Goal: Find specific page/section: Find specific page/section

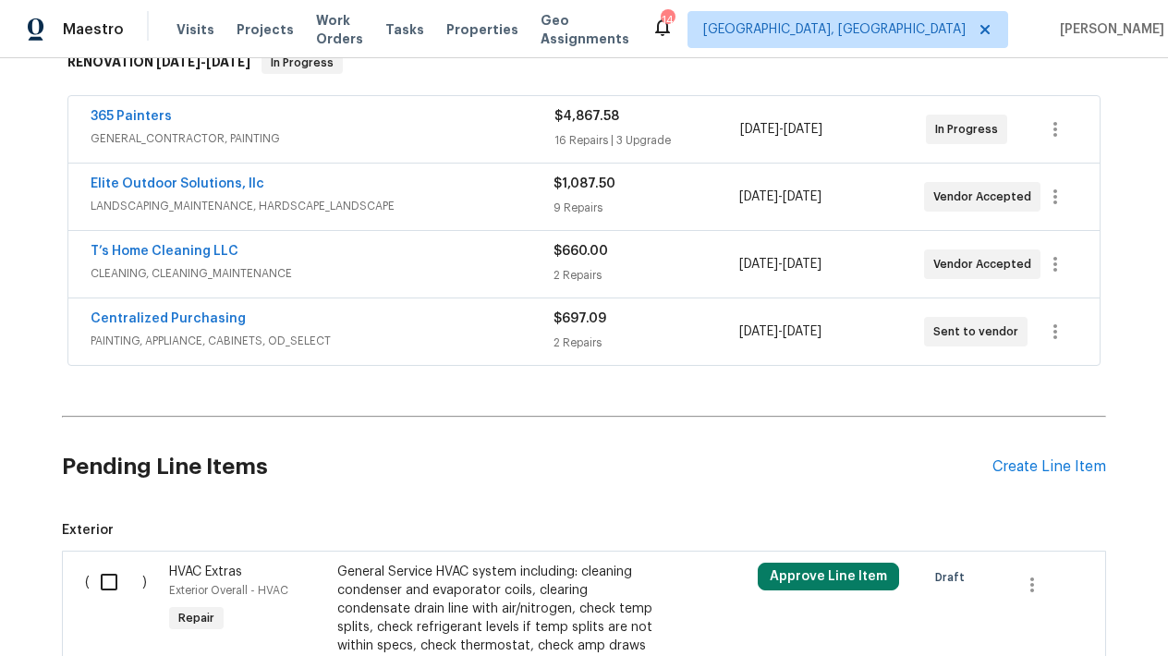
scroll to position [318, 0]
click at [185, 316] on link "Centralized Purchasing" at bounding box center [168, 317] width 155 height 13
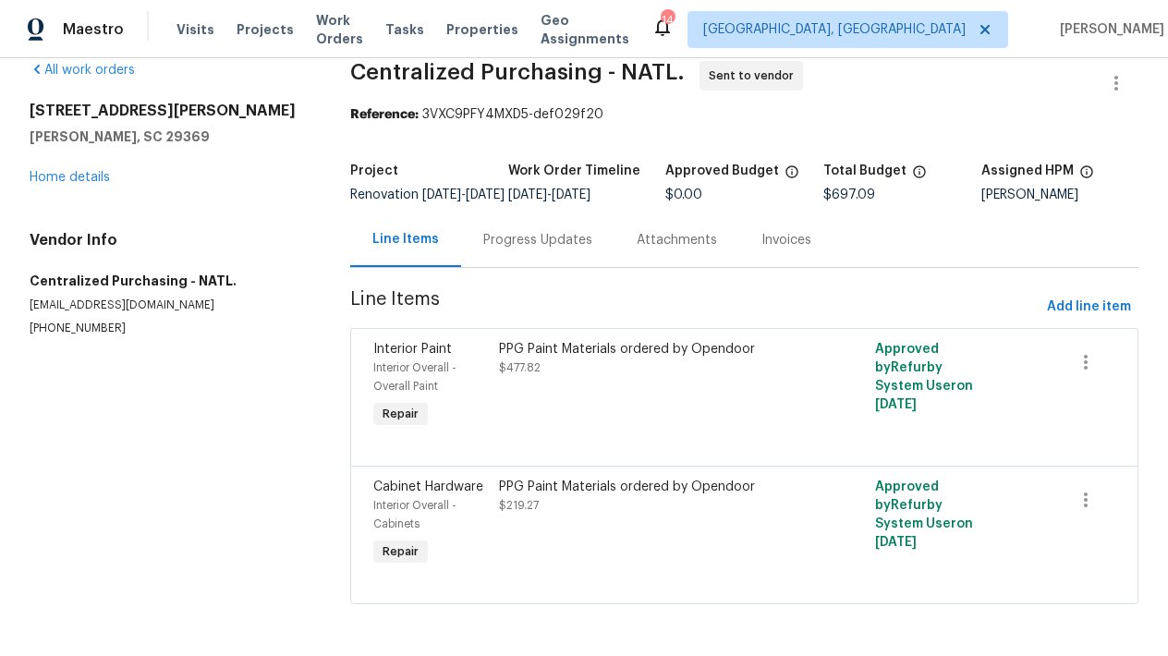
scroll to position [40, 0]
click at [437, 491] on span "Cabinet Hardware" at bounding box center [428, 486] width 110 height 13
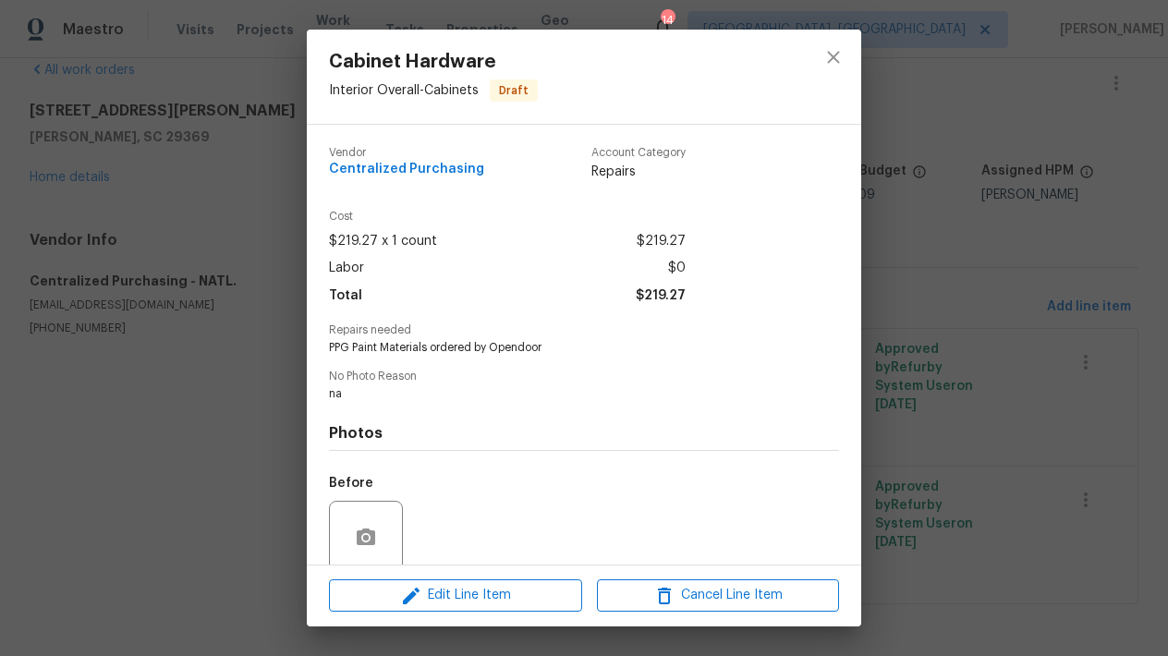
scroll to position [0, 0]
click at [107, 533] on div "Cabinet Hardware Interior Overall - Cabinets Draft Vendor Centralized Purchasin…" at bounding box center [584, 328] width 1168 height 656
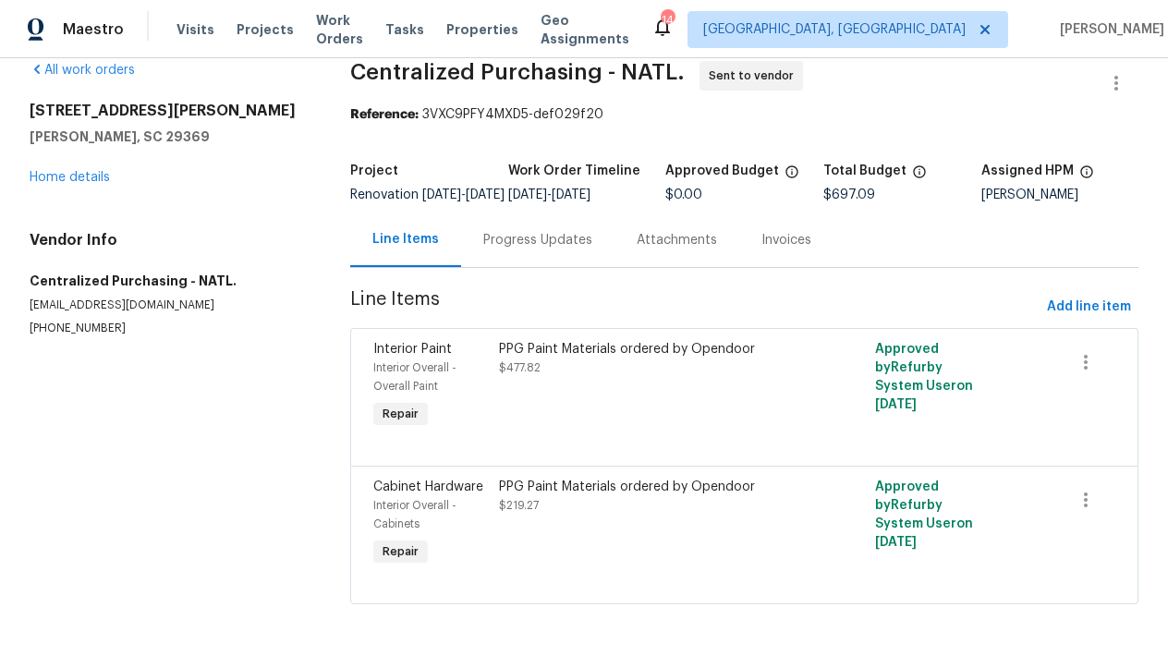
click at [580, 356] on div "PPG Paint Materials ordered by Opendoor" at bounding box center [650, 349] width 302 height 18
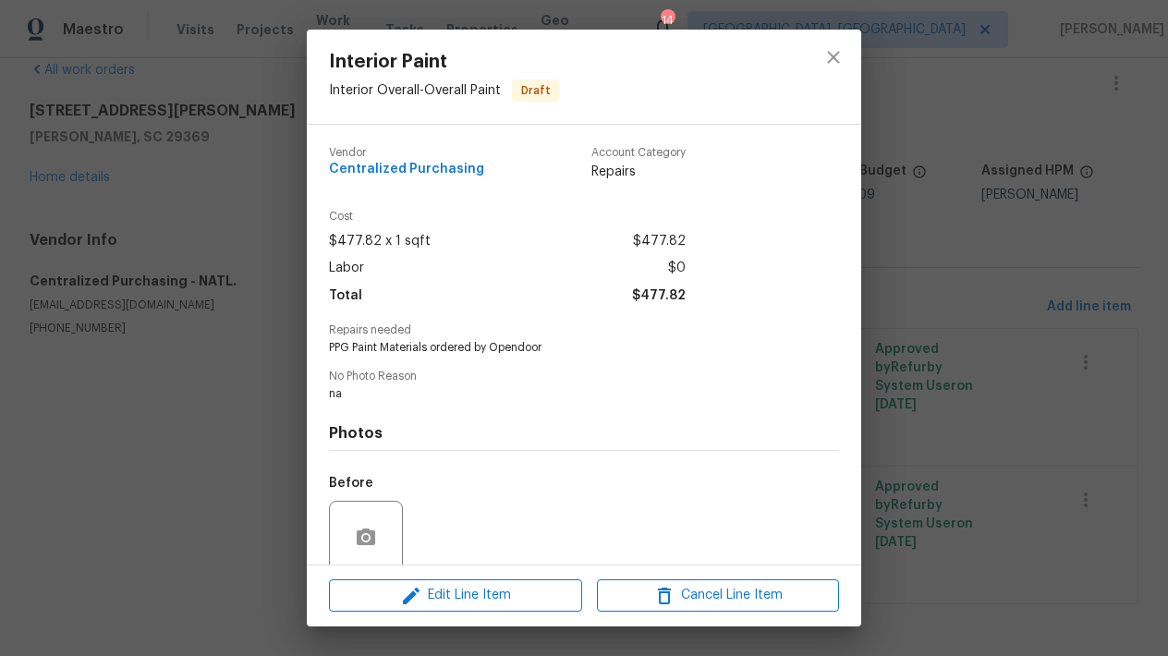
click at [197, 499] on div "Interior Paint Interior Overall - Overall Paint Draft Vendor Centralized Purcha…" at bounding box center [584, 328] width 1168 height 656
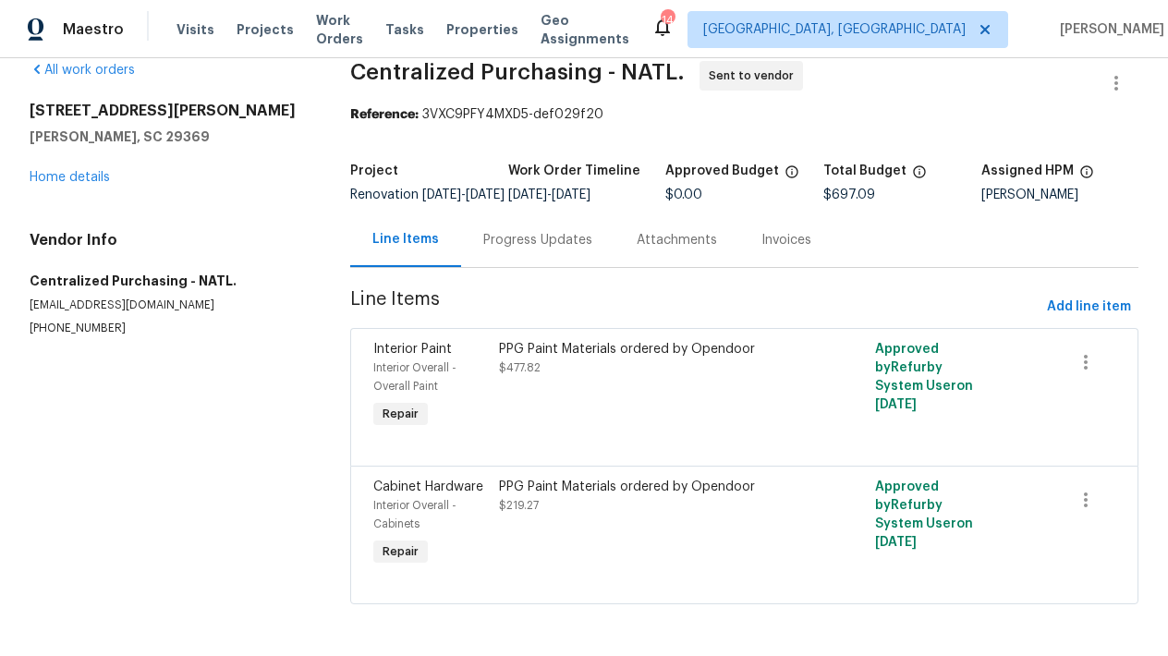
click at [403, 359] on div "Interior Overall - Overall Paint" at bounding box center [430, 376] width 115 height 37
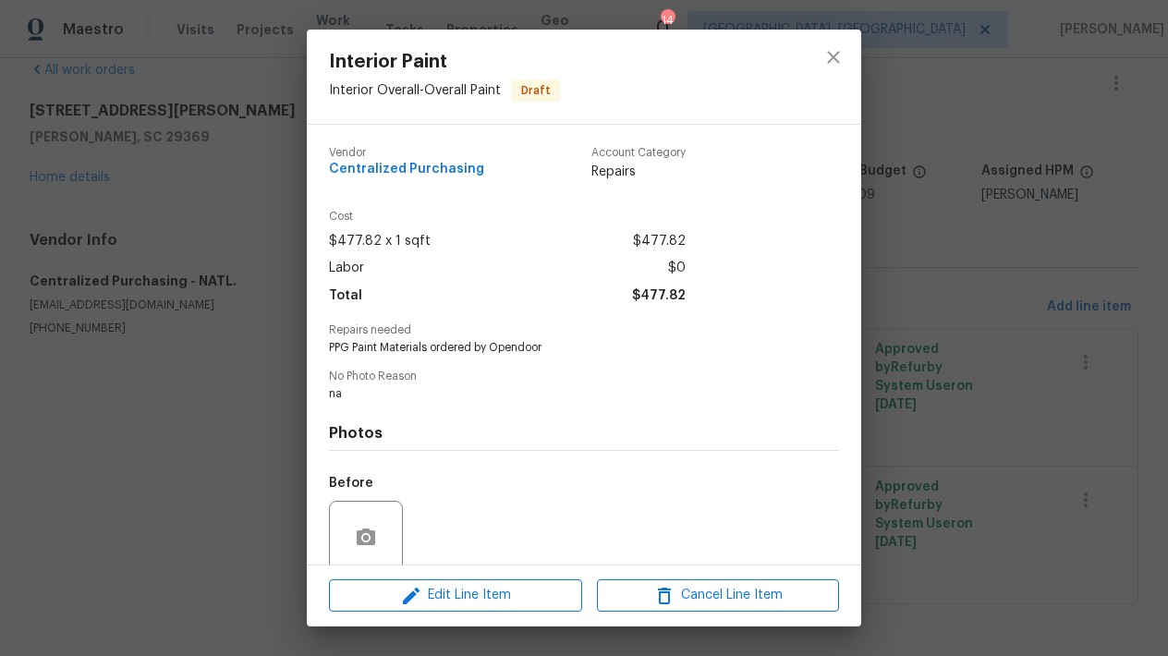
click at [429, 172] on span "Centralized Purchasing" at bounding box center [406, 170] width 155 height 14
click at [253, 375] on div "Interior Paint Interior Overall - Overall Paint Draft Vendor Centralized Purcha…" at bounding box center [584, 328] width 1168 height 656
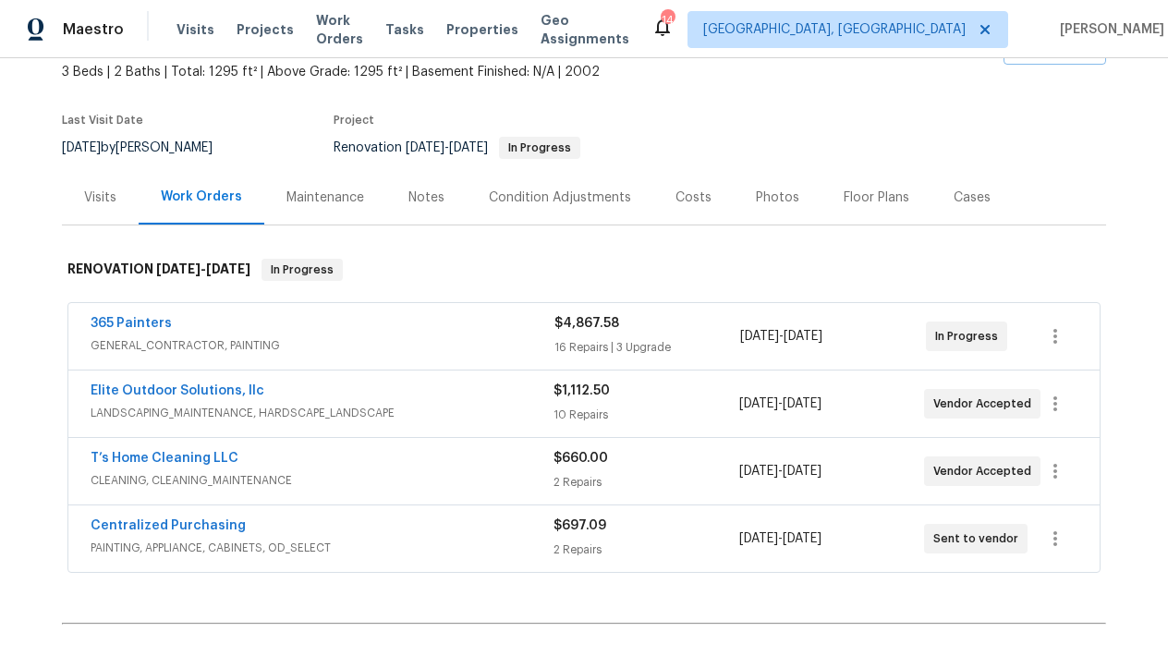
scroll to position [121, 0]
